Goal: Task Accomplishment & Management: Manage account settings

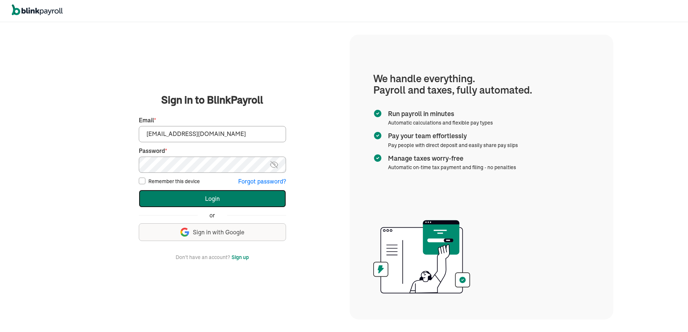
click at [215, 198] on button "Login" at bounding box center [212, 199] width 147 height 18
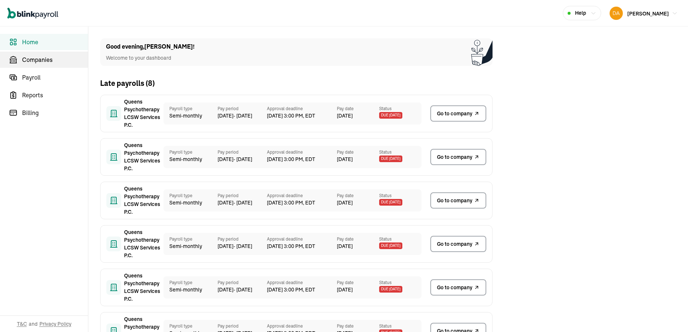
click at [44, 61] on span "Companies" at bounding box center [55, 59] width 66 height 9
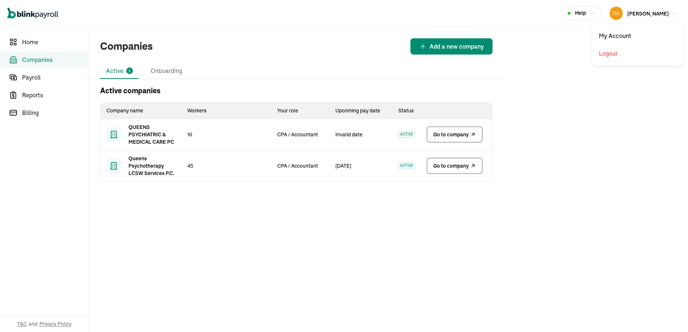
click at [634, 12] on span "IRINA DAVIDOFF" at bounding box center [648, 13] width 42 height 7
